Goal: Use online tool/utility: Utilize a website feature to perform a specific function

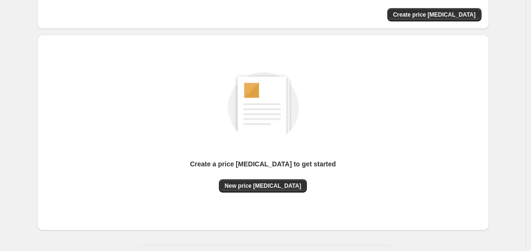
scroll to position [105, 0]
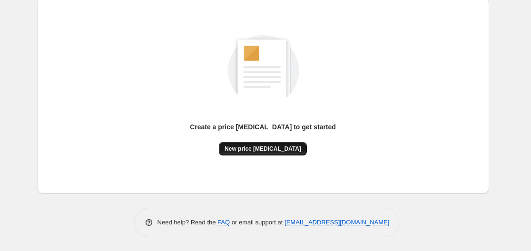
click at [269, 148] on span "New price [MEDICAL_DATA]" at bounding box center [263, 149] width 77 height 8
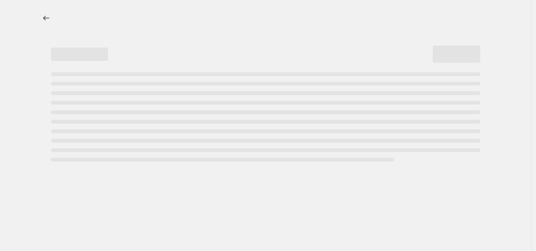
select select "percentage"
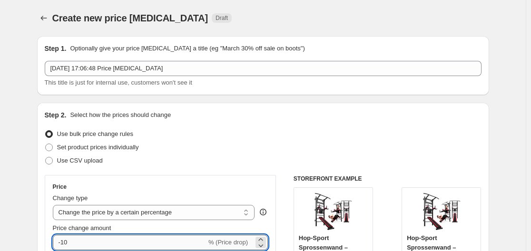
click at [111, 240] on input "-10" at bounding box center [130, 242] width 154 height 15
type input "-1"
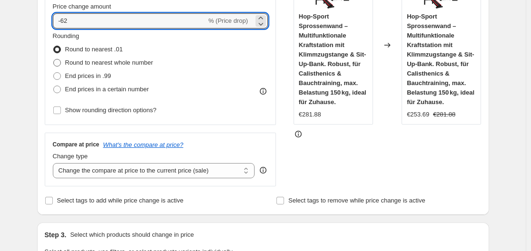
scroll to position [219, 0]
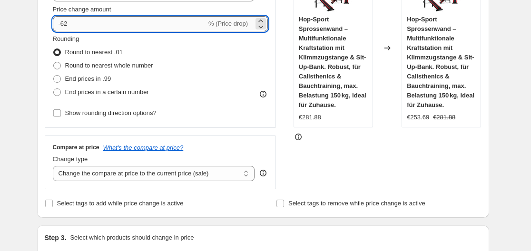
click at [119, 18] on input "-62" at bounding box center [130, 23] width 154 height 15
type input "-6"
type input "-35"
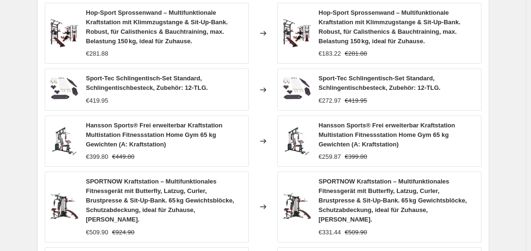
scroll to position [773, 0]
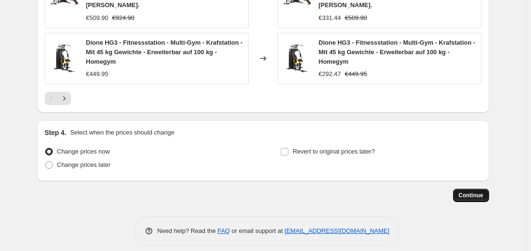
click at [480, 192] on span "Continue" at bounding box center [471, 196] width 25 height 8
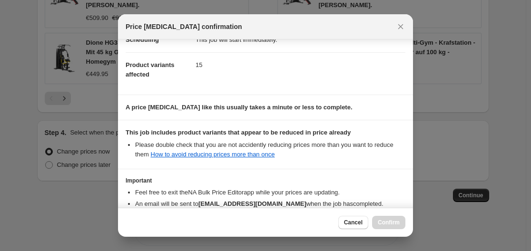
scroll to position [150, 0]
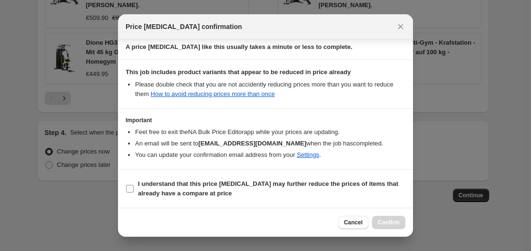
click at [153, 187] on b "I understand that this price [MEDICAL_DATA] may further reduce the prices of it…" at bounding box center [268, 188] width 260 height 17
click at [134, 187] on input "I understand that this price [MEDICAL_DATA] may further reduce the prices of it…" at bounding box center [130, 189] width 8 height 8
checkbox input "true"
click at [402, 218] on button "Confirm" at bounding box center [388, 222] width 33 height 13
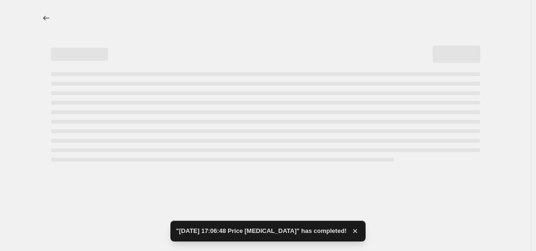
select select "percentage"
